Goal: Transaction & Acquisition: Purchase product/service

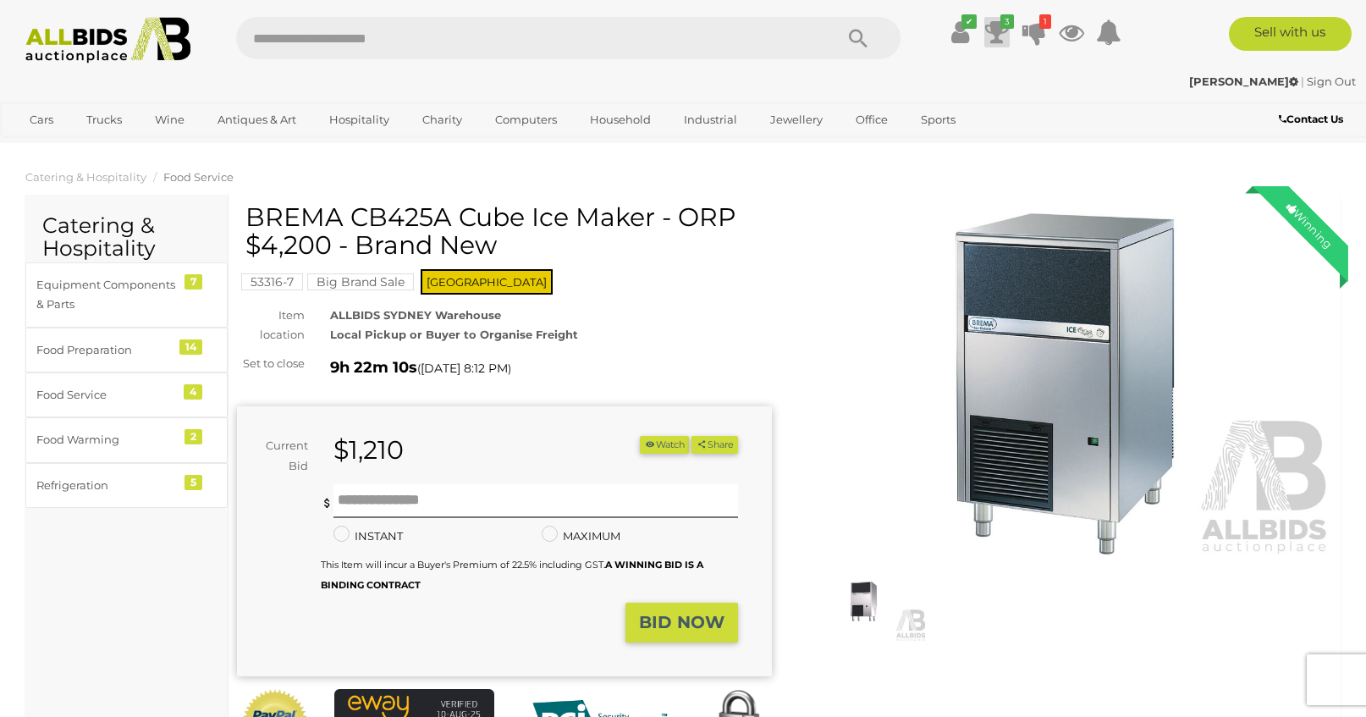
click at [1002, 32] on icon at bounding box center [997, 32] width 24 height 30
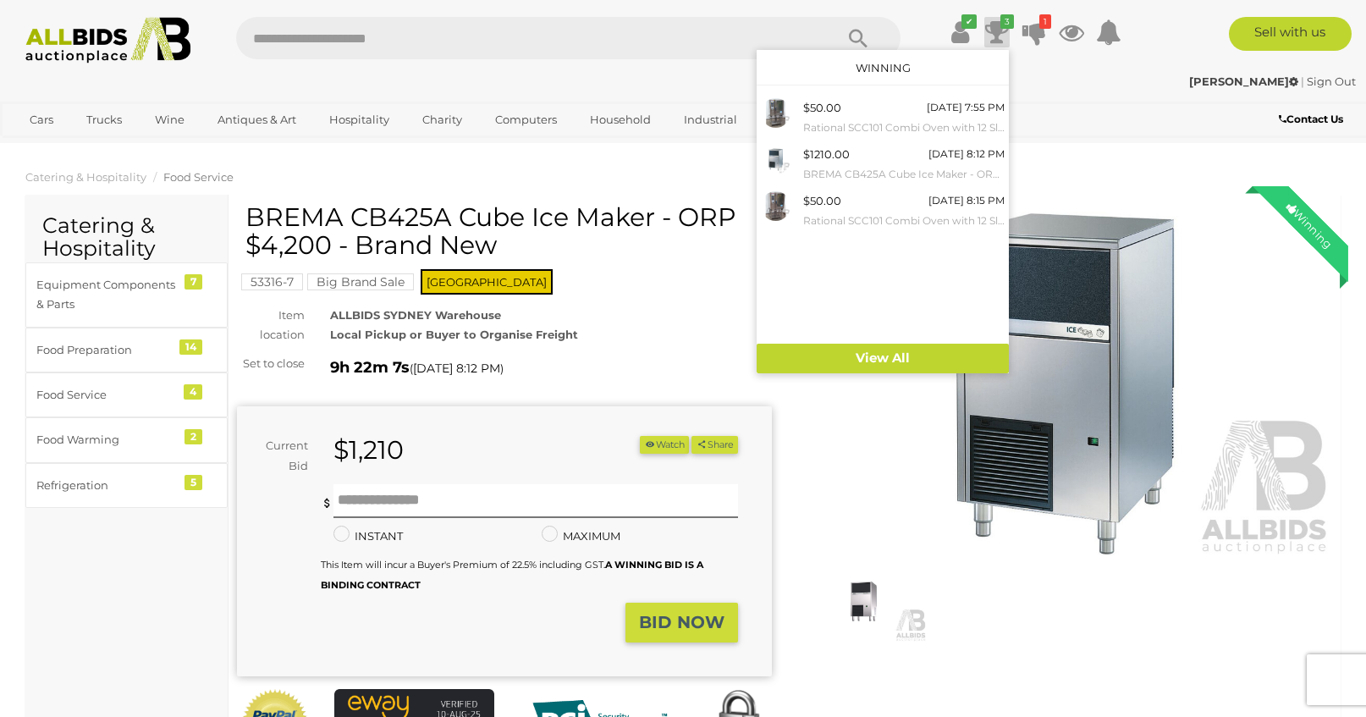
click at [1053, 34] on ul "✔ Your account is up to date Transaction History Current Bids" at bounding box center [1021, 32] width 217 height 30
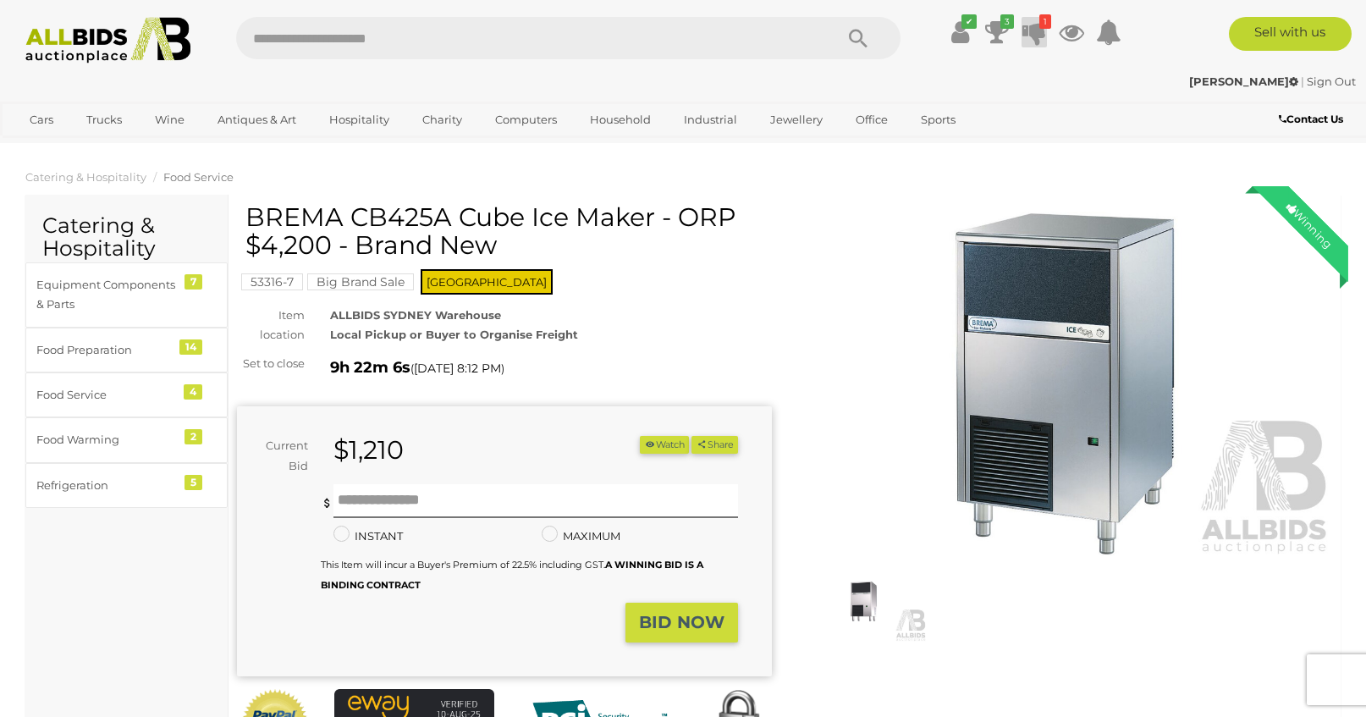
click at [1040, 25] on icon "1" at bounding box center [1045, 21] width 12 height 14
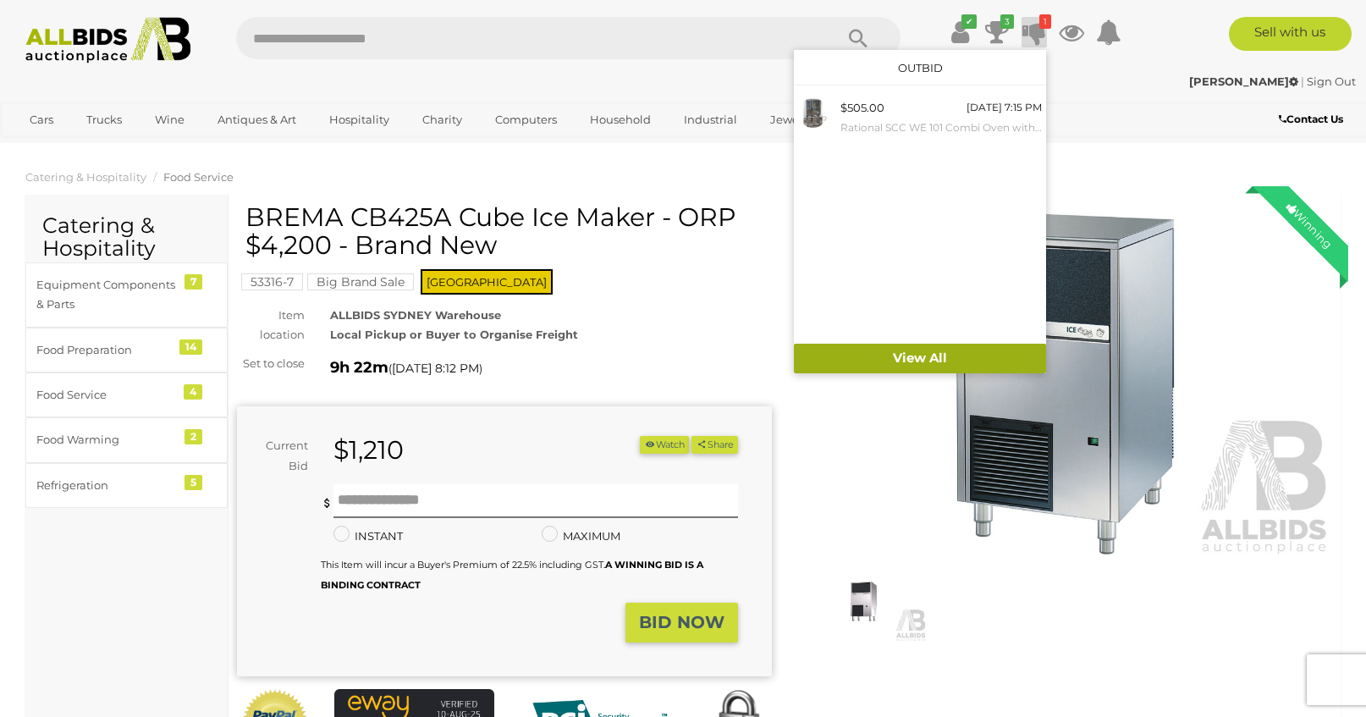
click at [922, 353] on link "View All" at bounding box center [920, 359] width 252 height 30
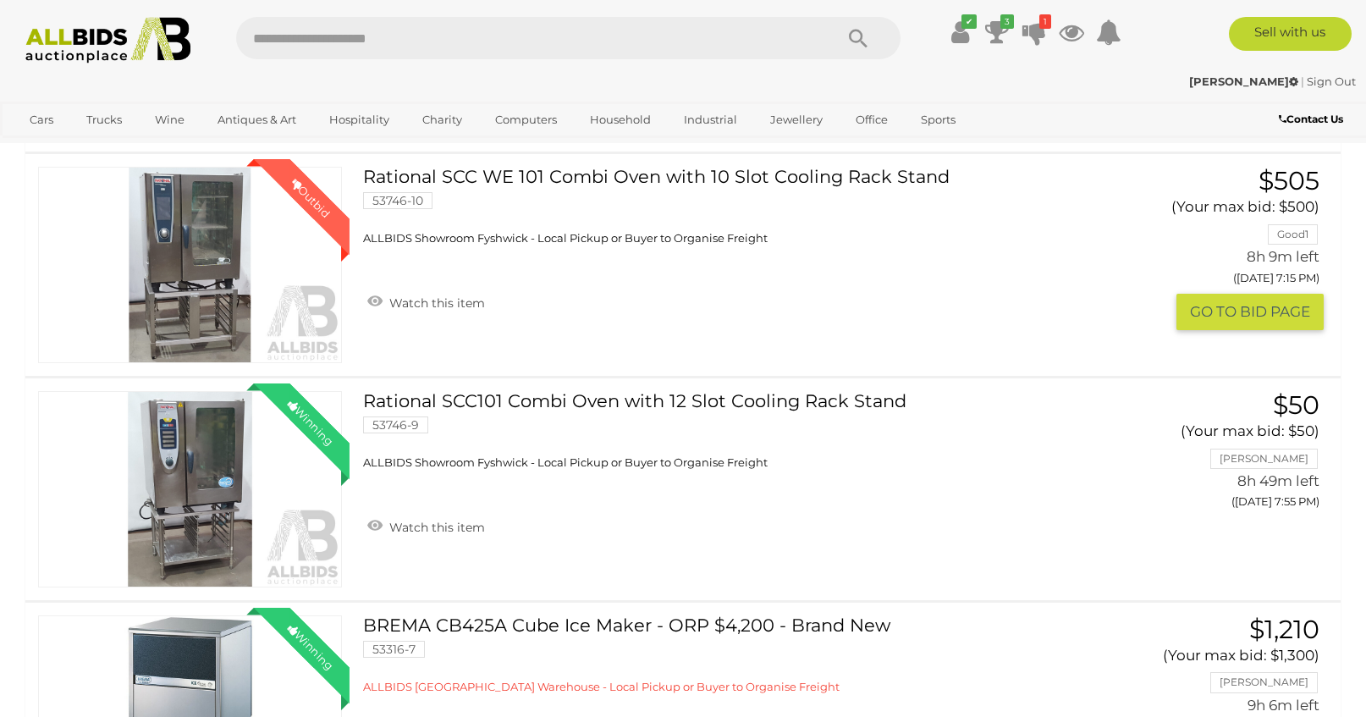
scroll to position [201, 0]
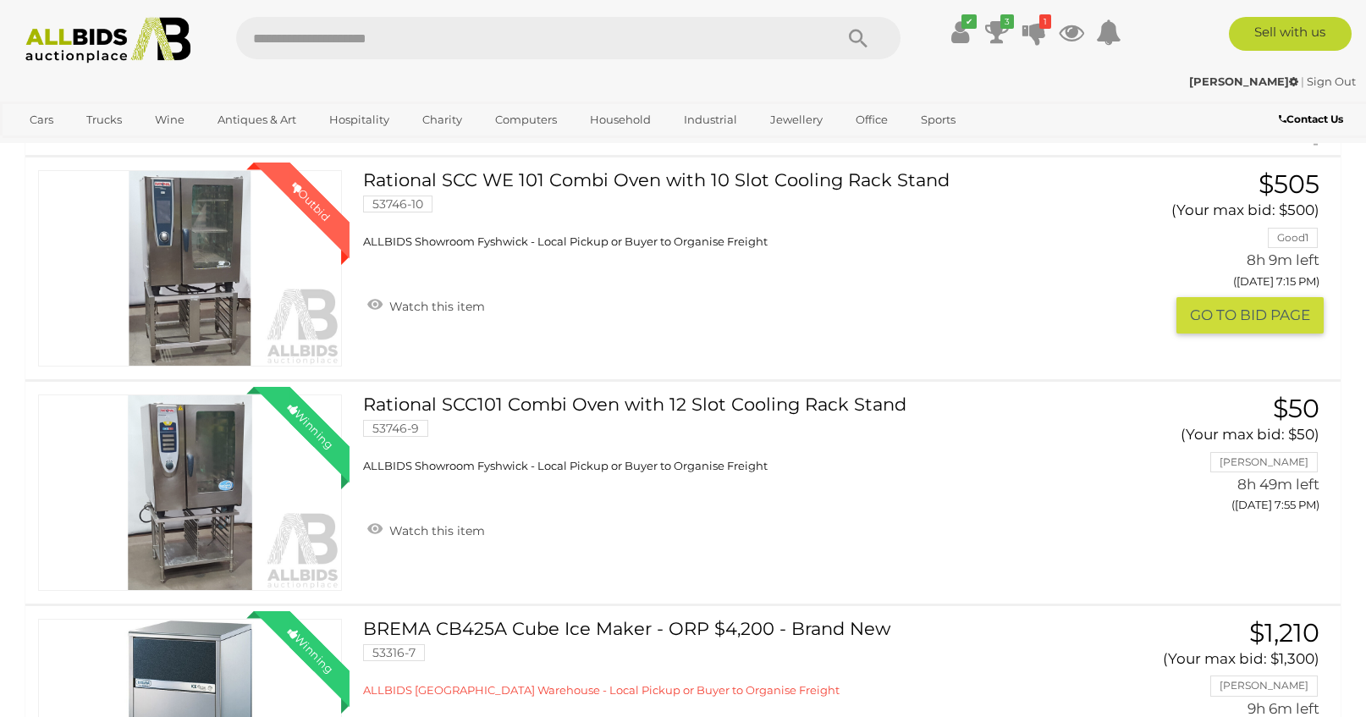
click at [184, 203] on link "Winning Outbid" at bounding box center [190, 268] width 304 height 196
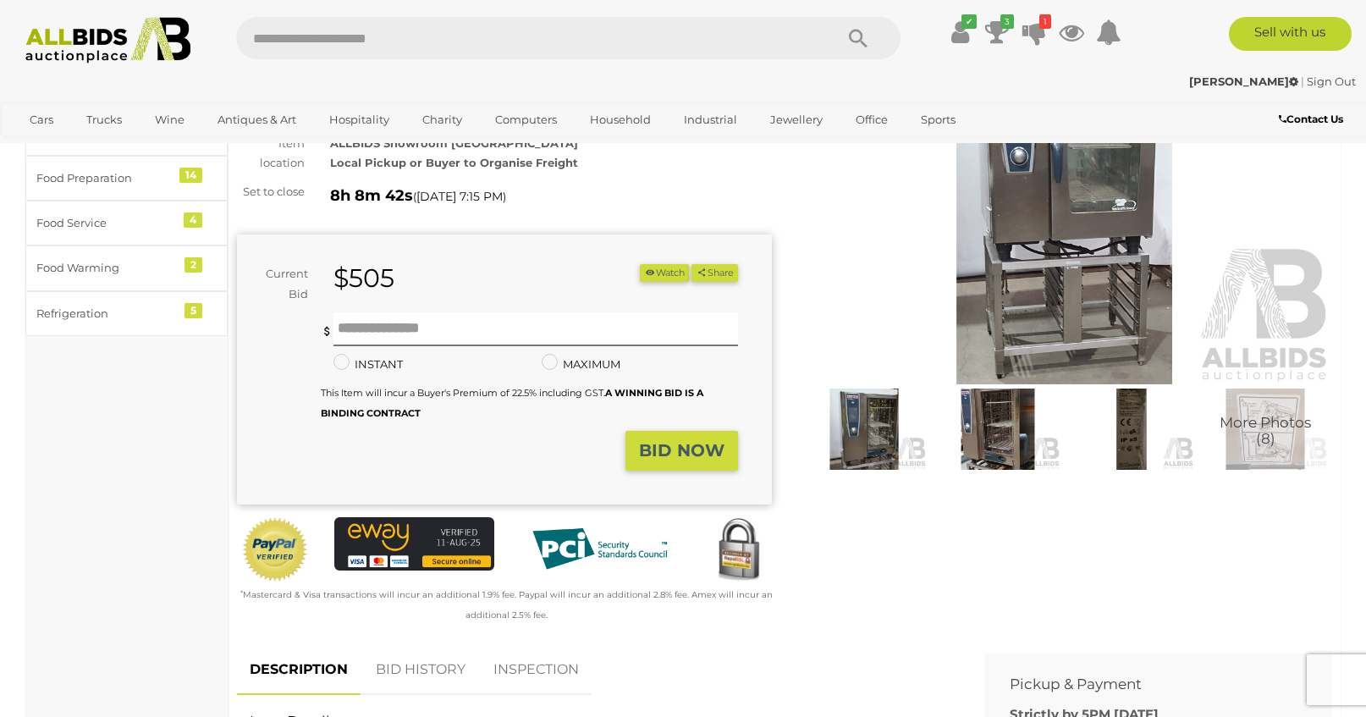
scroll to position [149, 0]
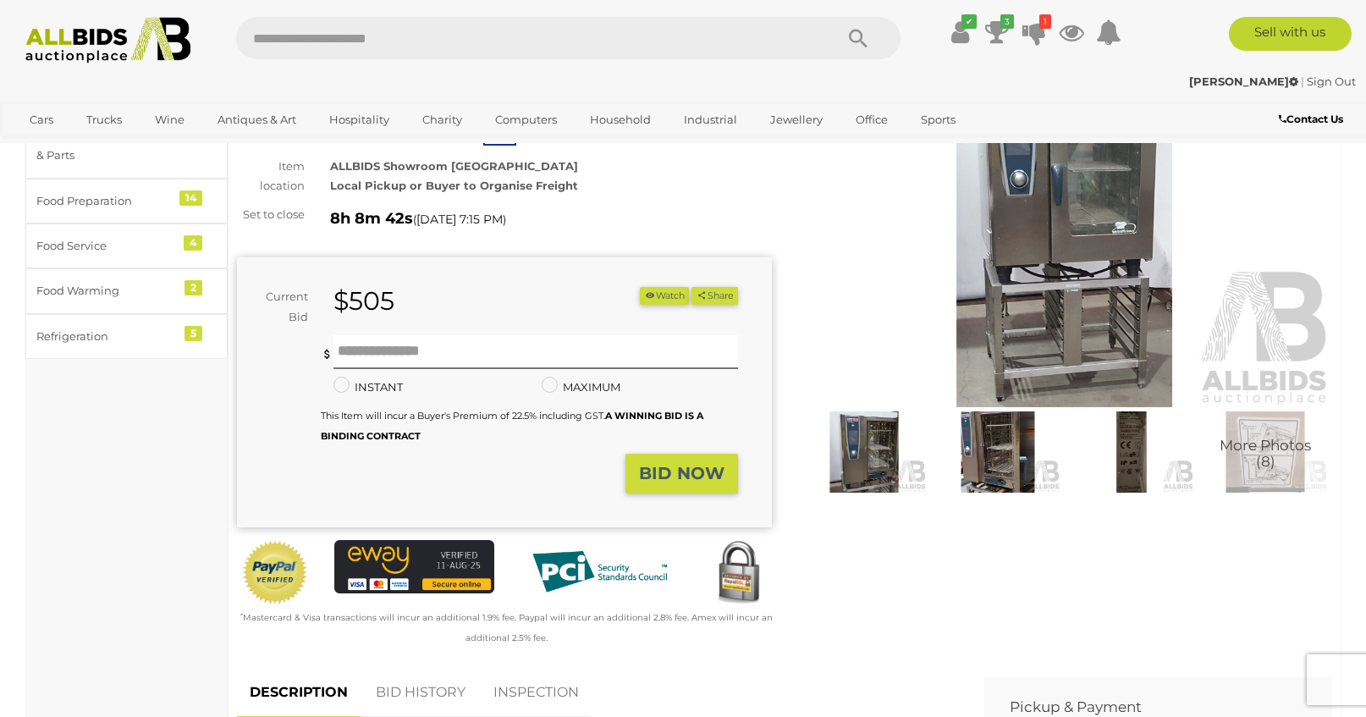
click at [862, 484] on img at bounding box center [863, 451] width 125 height 80
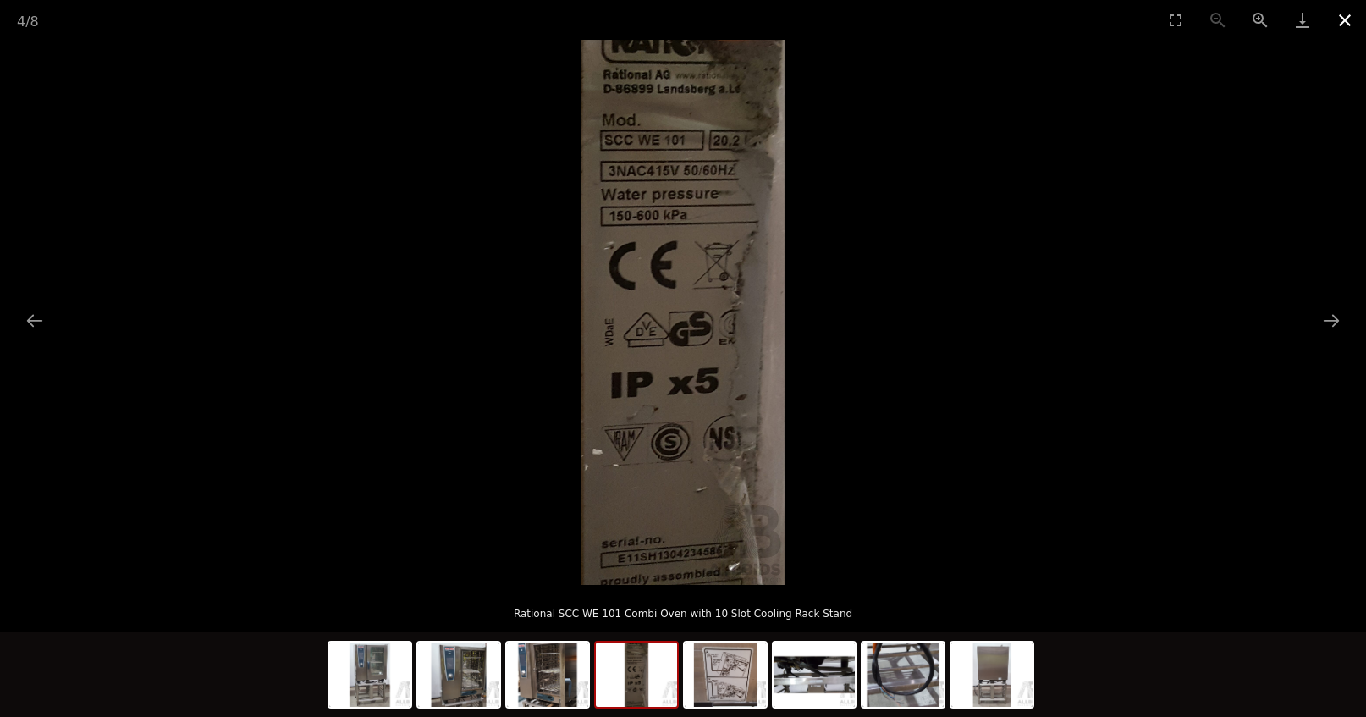
click at [1346, 22] on button "Close gallery" at bounding box center [1344, 20] width 42 height 40
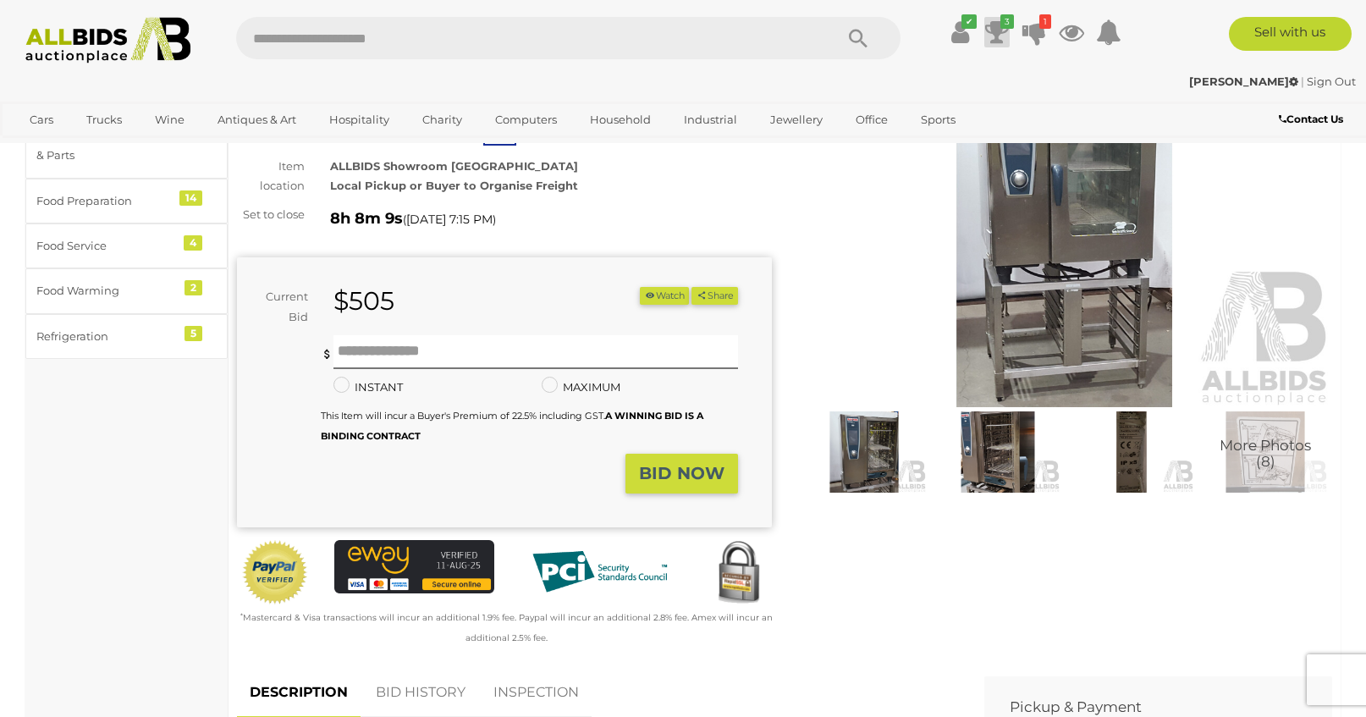
click at [1000, 24] on icon "3" at bounding box center [1007, 21] width 14 height 14
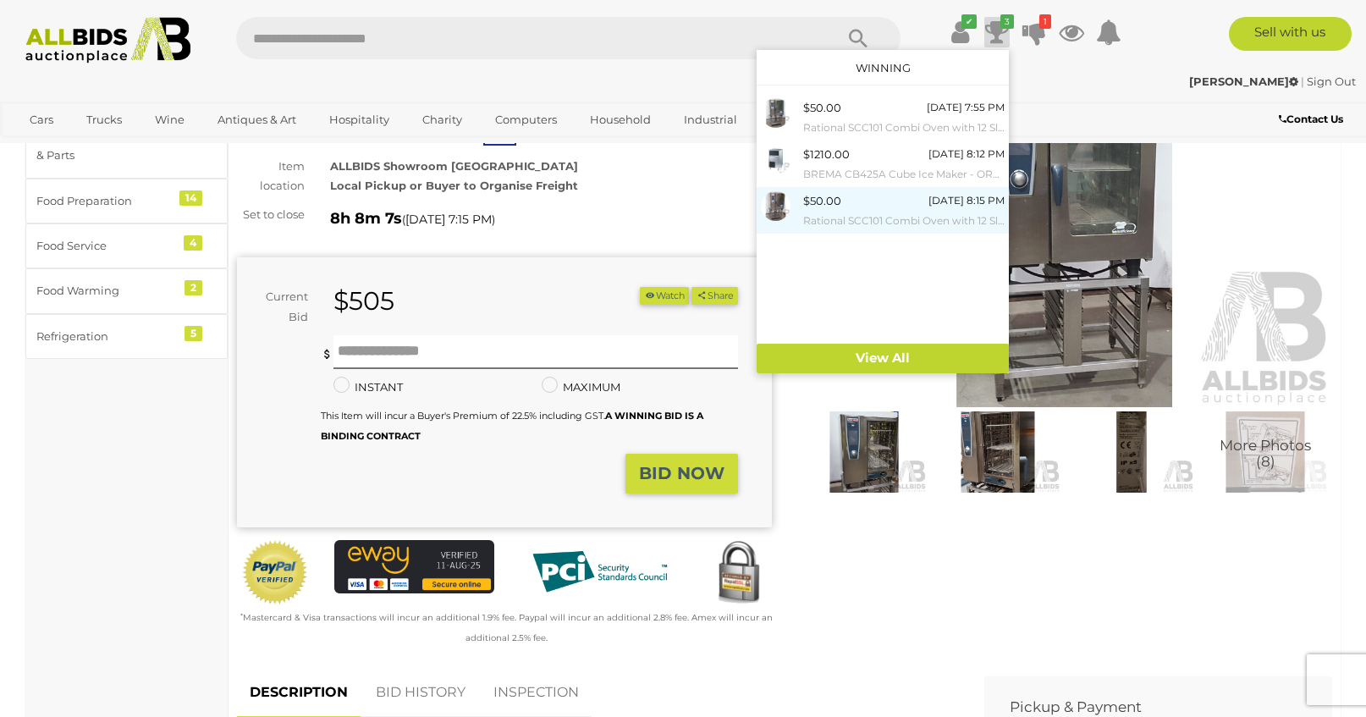
click at [857, 217] on small "Rational SCC101 Combi Oven with 12 Slot Cooling Rack Stand" at bounding box center [903, 221] width 201 height 19
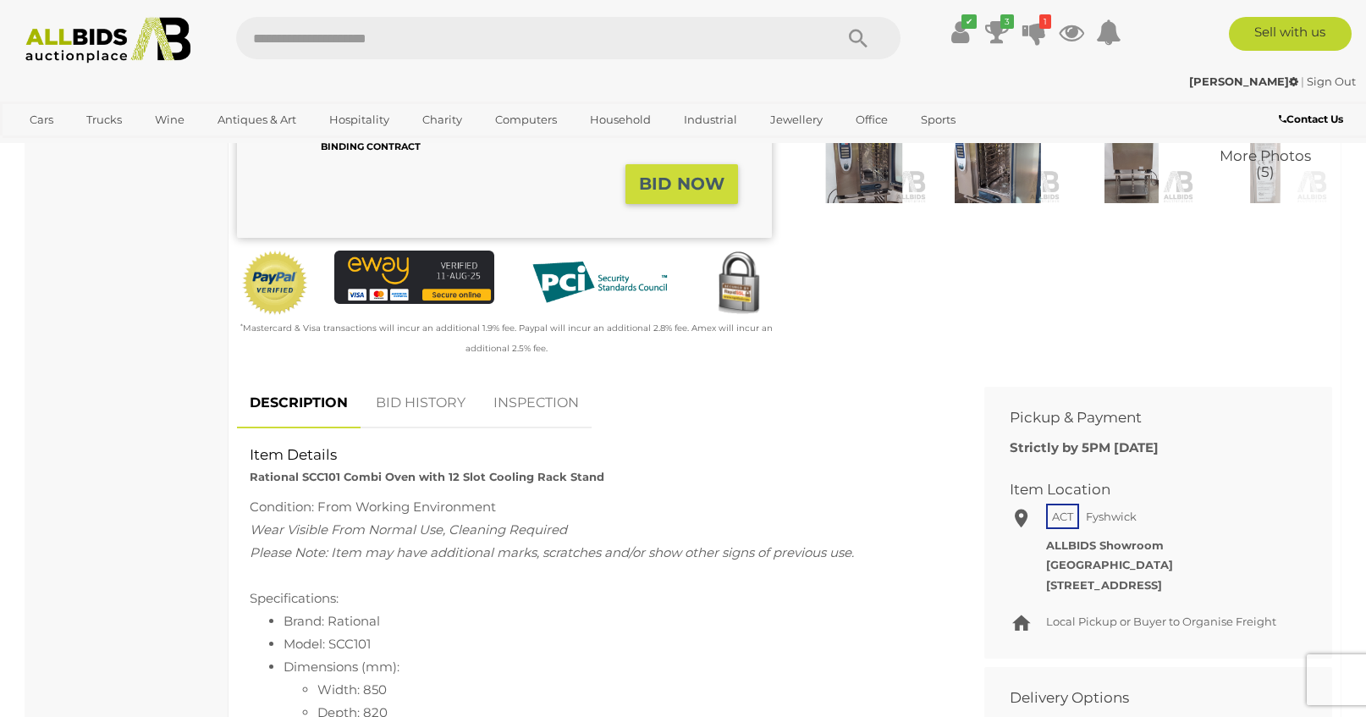
scroll to position [443, 0]
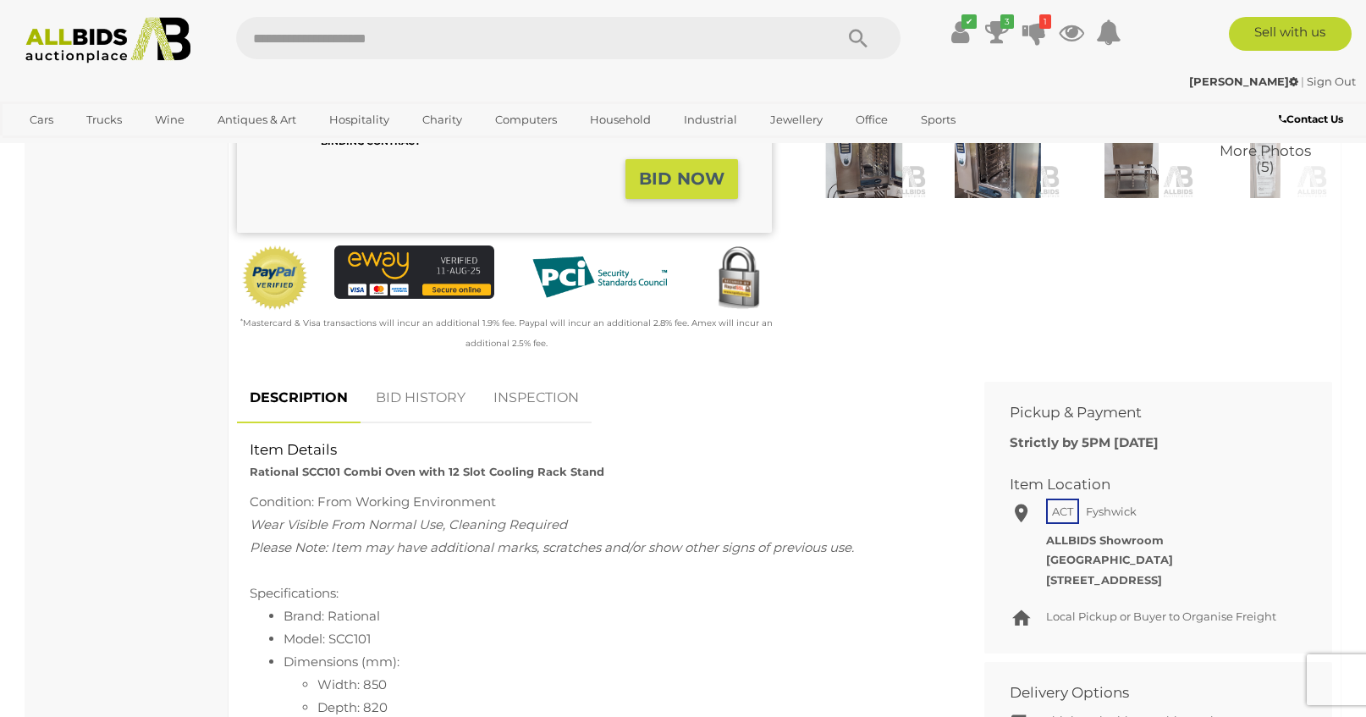
click at [884, 173] on img at bounding box center [863, 157] width 125 height 80
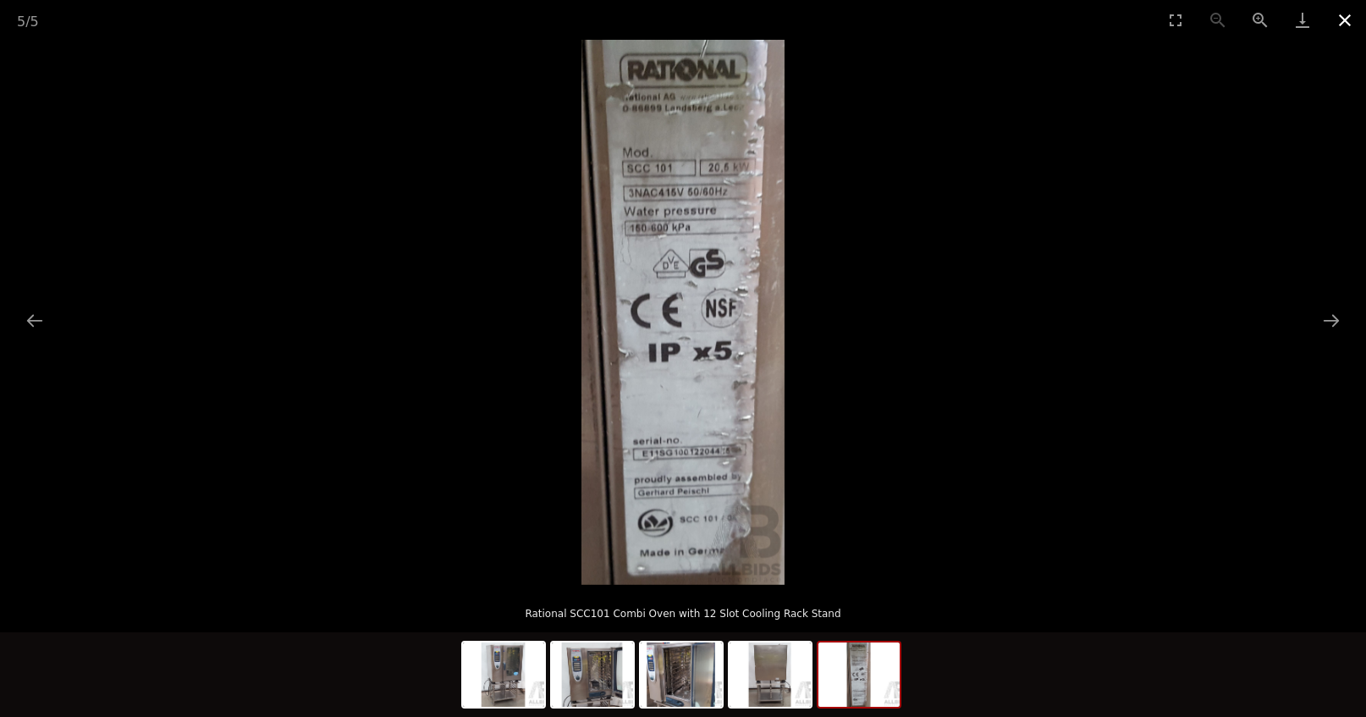
click at [1350, 25] on button "Close gallery" at bounding box center [1344, 20] width 42 height 40
